Goal: Navigation & Orientation: Understand site structure

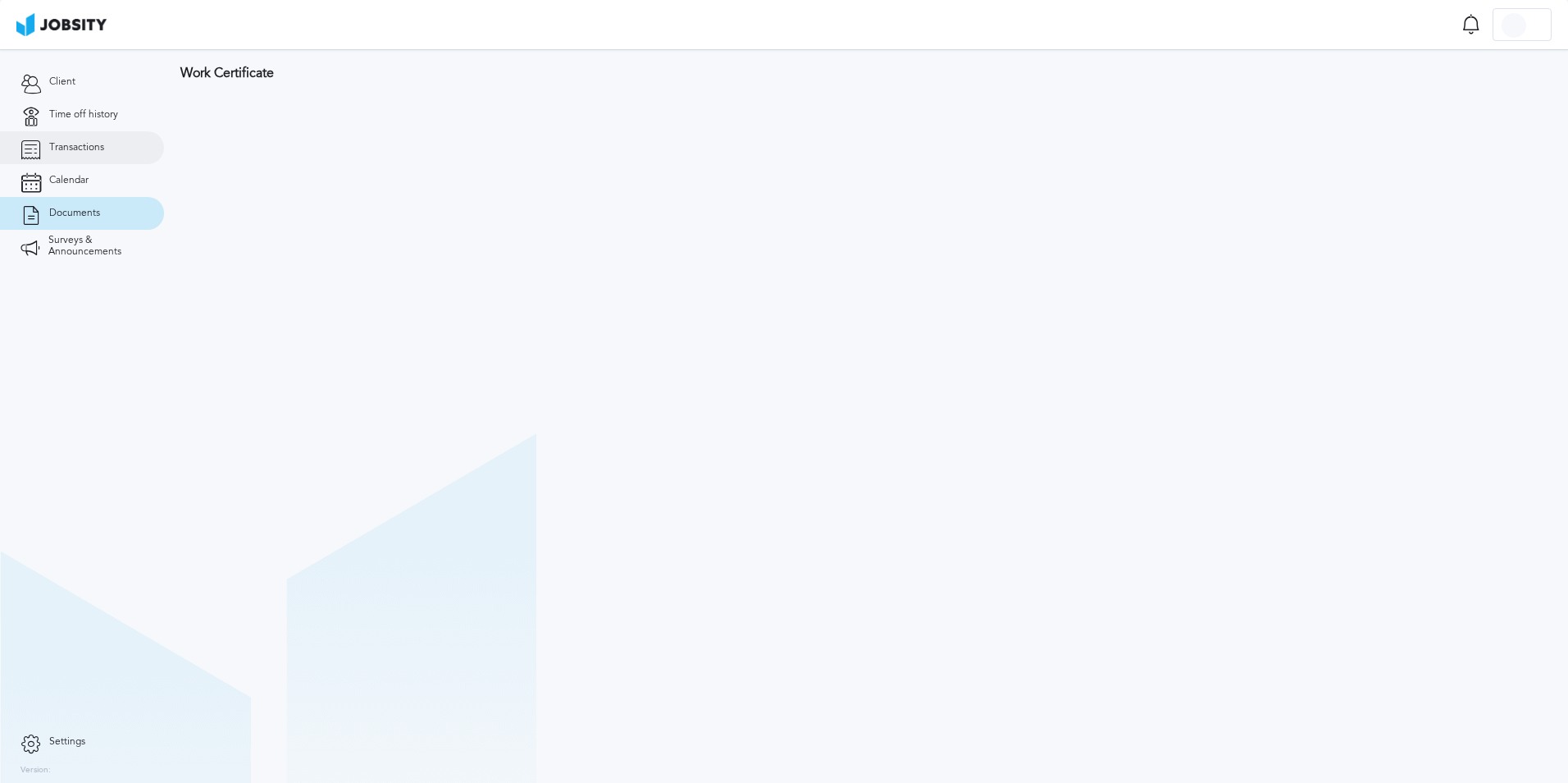
click at [109, 145] on link "Transactions" at bounding box center [82, 147] width 164 height 33
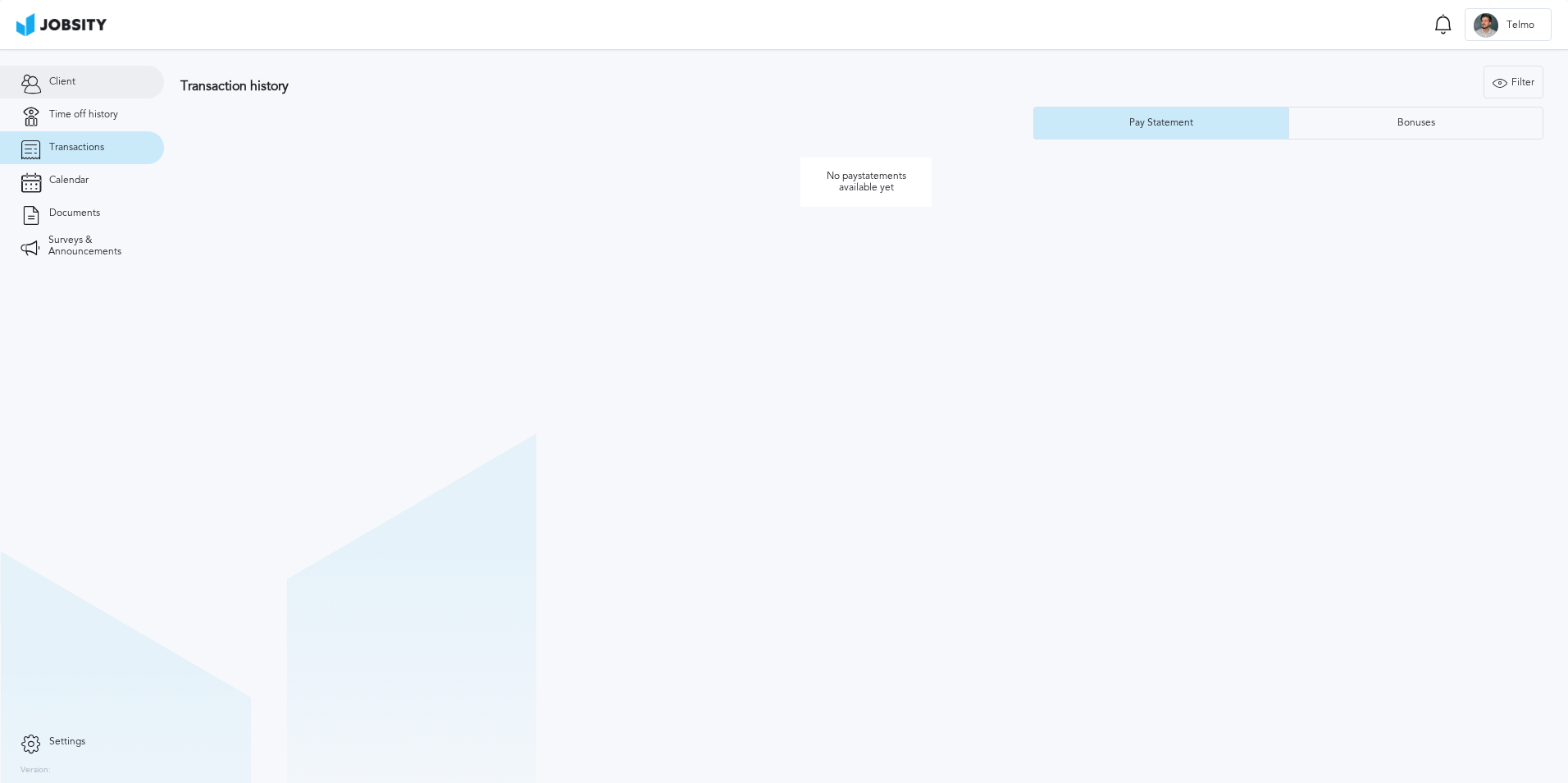
click at [74, 81] on span "Client" at bounding box center [62, 82] width 26 height 11
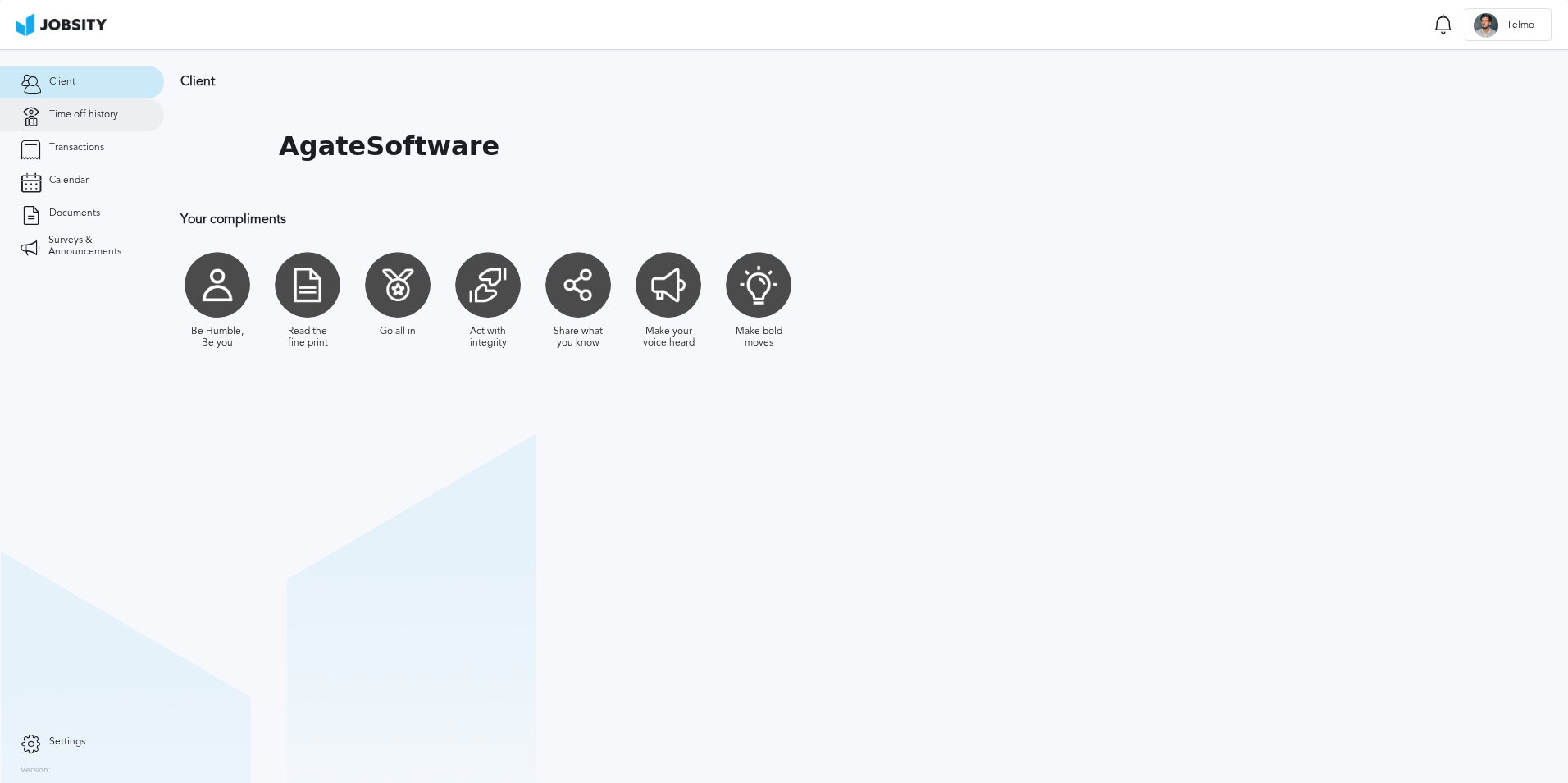
click at [105, 129] on link "Time off history" at bounding box center [82, 114] width 164 height 33
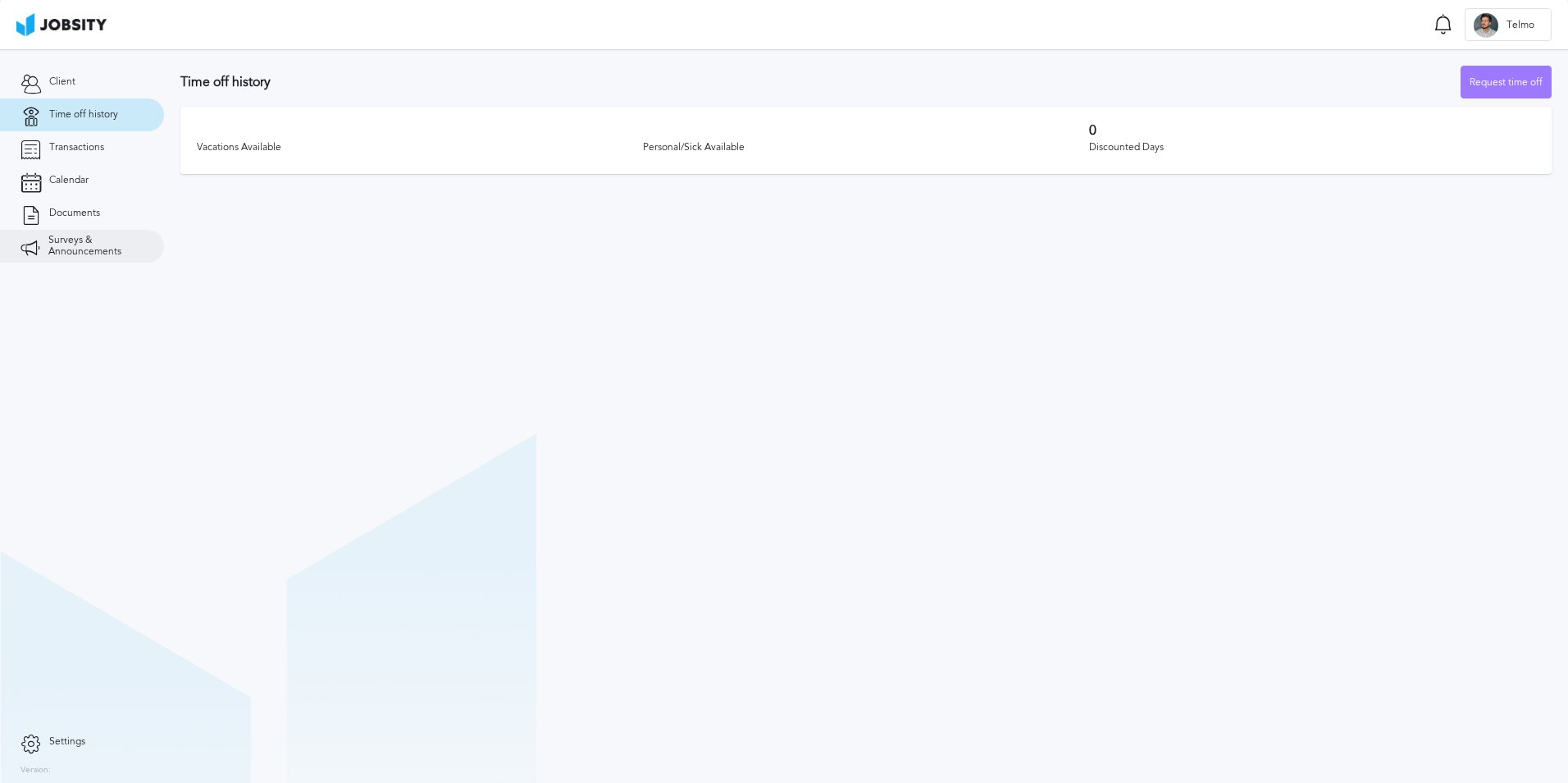
click at [87, 231] on link "Surveys & Announcements" at bounding box center [82, 246] width 164 height 33
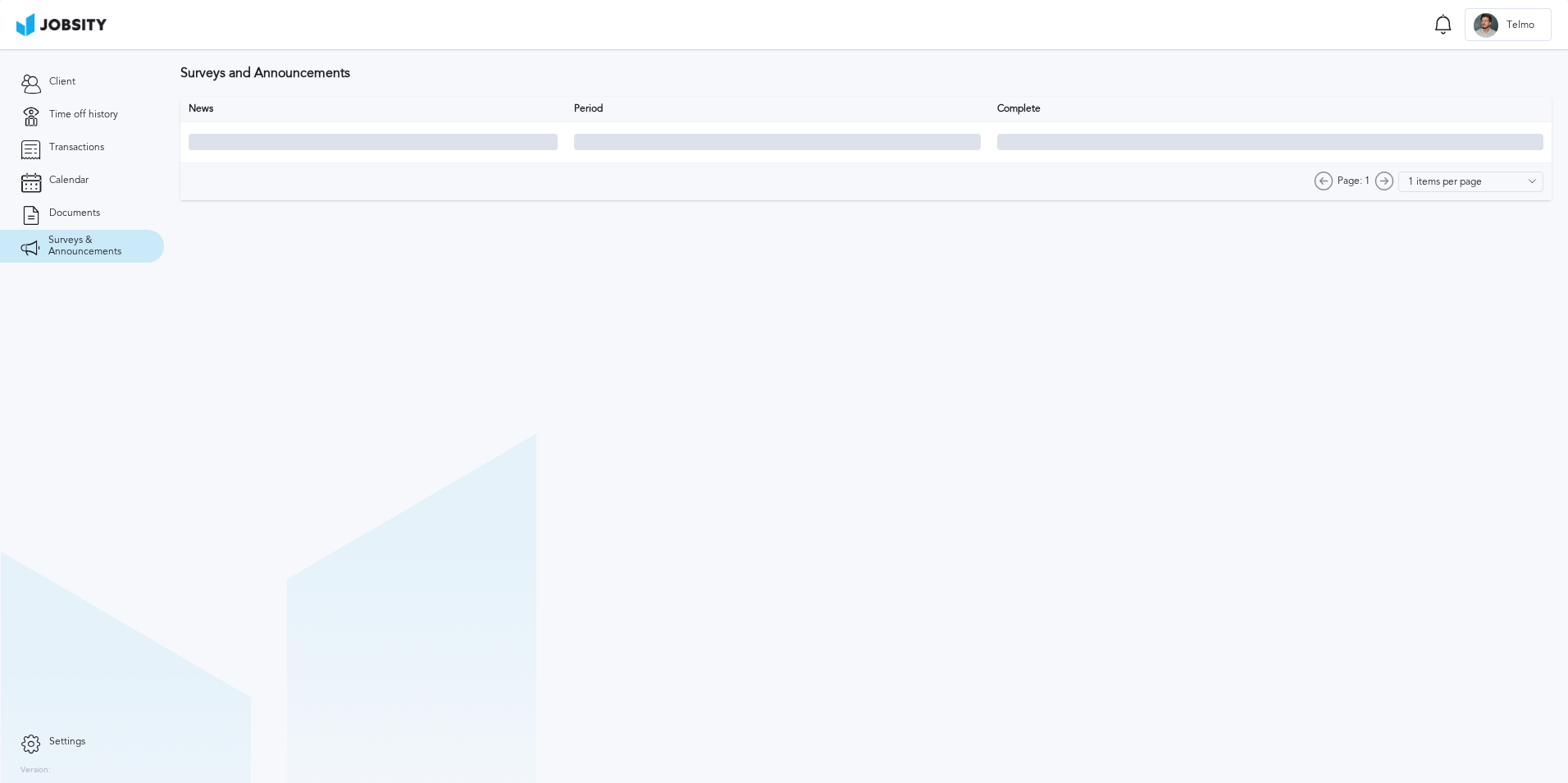
type input "10 items per page"
